Goal: Navigation & Orientation: Find specific page/section

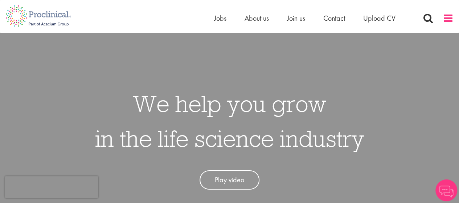
click at [444, 17] on span at bounding box center [448, 18] width 11 height 11
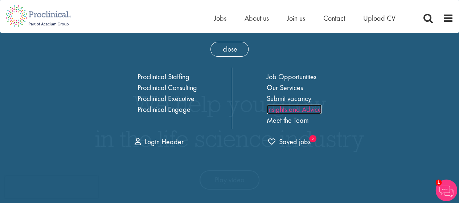
click at [291, 106] on link "Insights and Advice" at bounding box center [294, 108] width 55 height 9
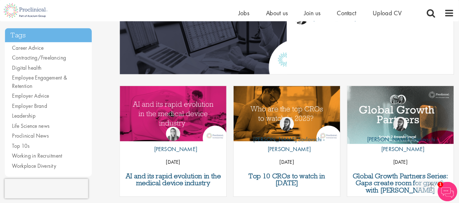
scroll to position [170, 0]
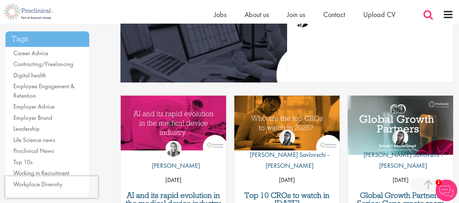
click at [431, 11] on span at bounding box center [428, 14] width 11 height 11
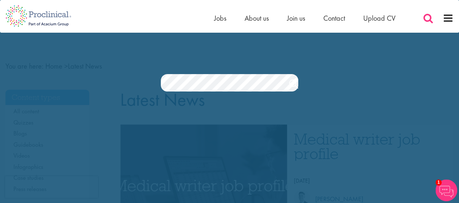
scroll to position [0, 0]
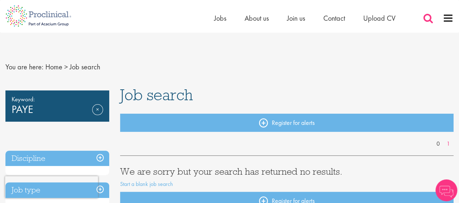
click at [429, 16] on span at bounding box center [428, 18] width 11 height 11
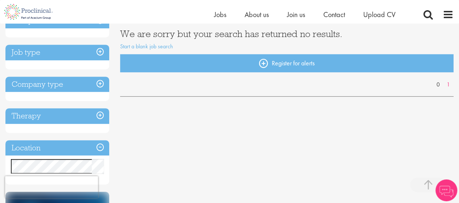
scroll to position [188, 0]
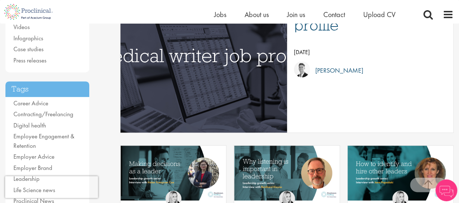
scroll to position [158, 0]
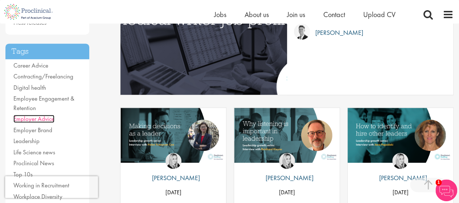
click at [23, 115] on link "Employer Advice" at bounding box center [33, 119] width 41 height 8
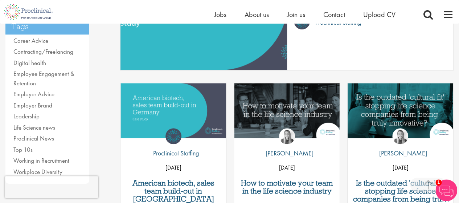
scroll to position [258, 0]
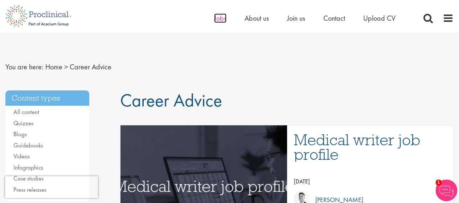
click at [221, 21] on span "Jobs" at bounding box center [220, 17] width 12 height 9
